Goal: Browse casually

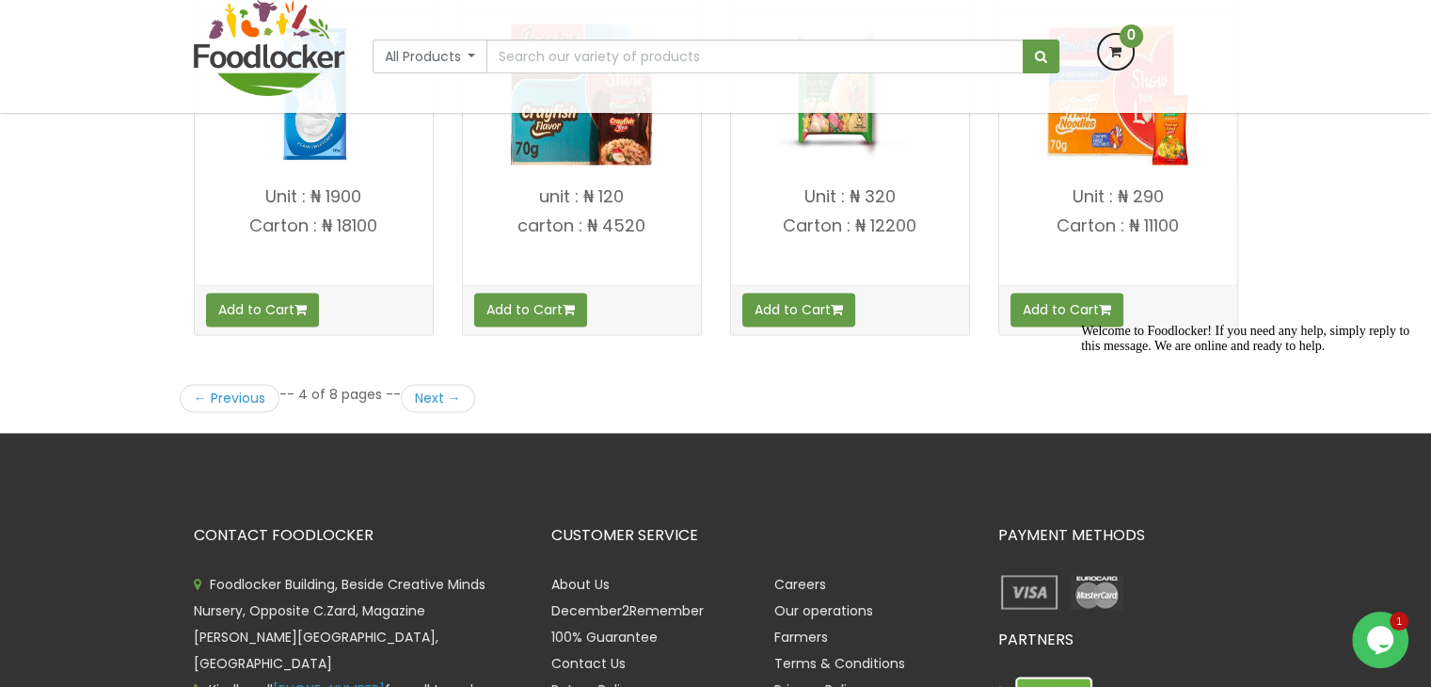
scroll to position [2630, 0]
click at [438, 383] on link "Next →" at bounding box center [438, 397] width 74 height 28
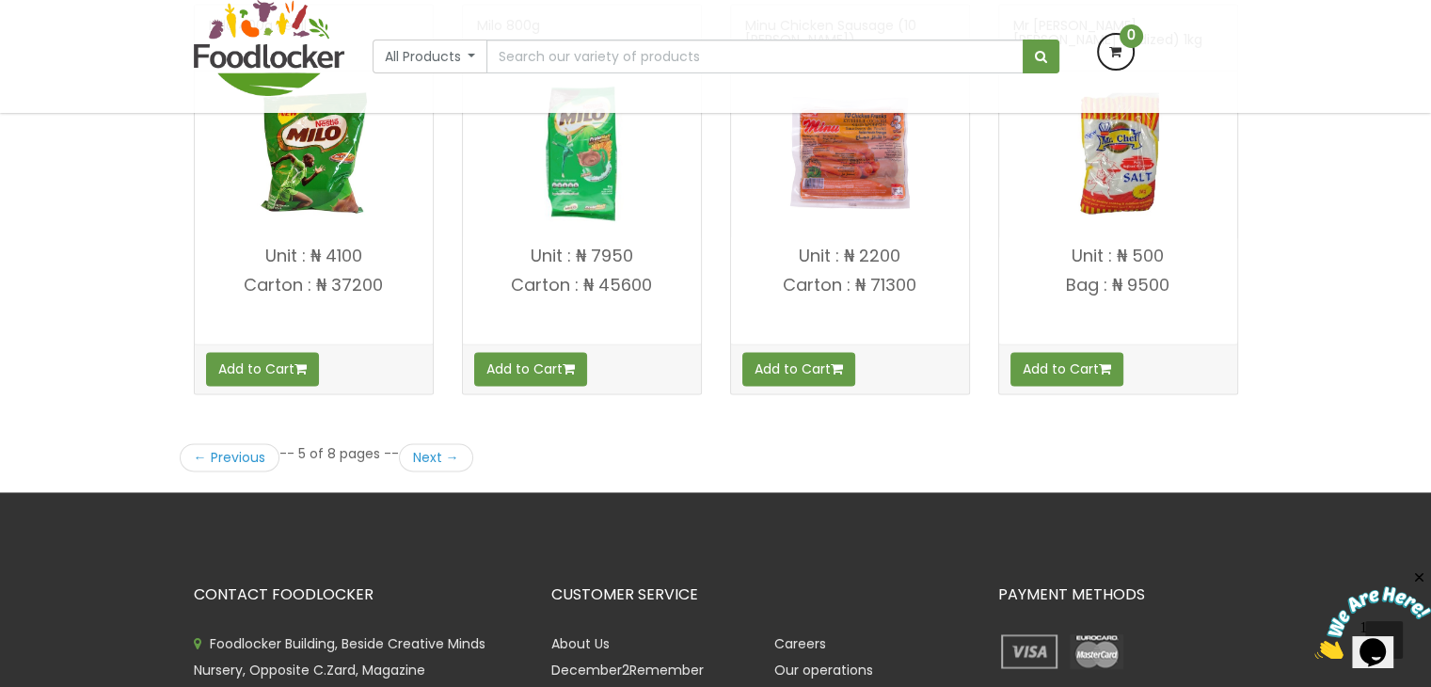
scroll to position [2572, 0]
